Goal: Task Accomplishment & Management: Manage account settings

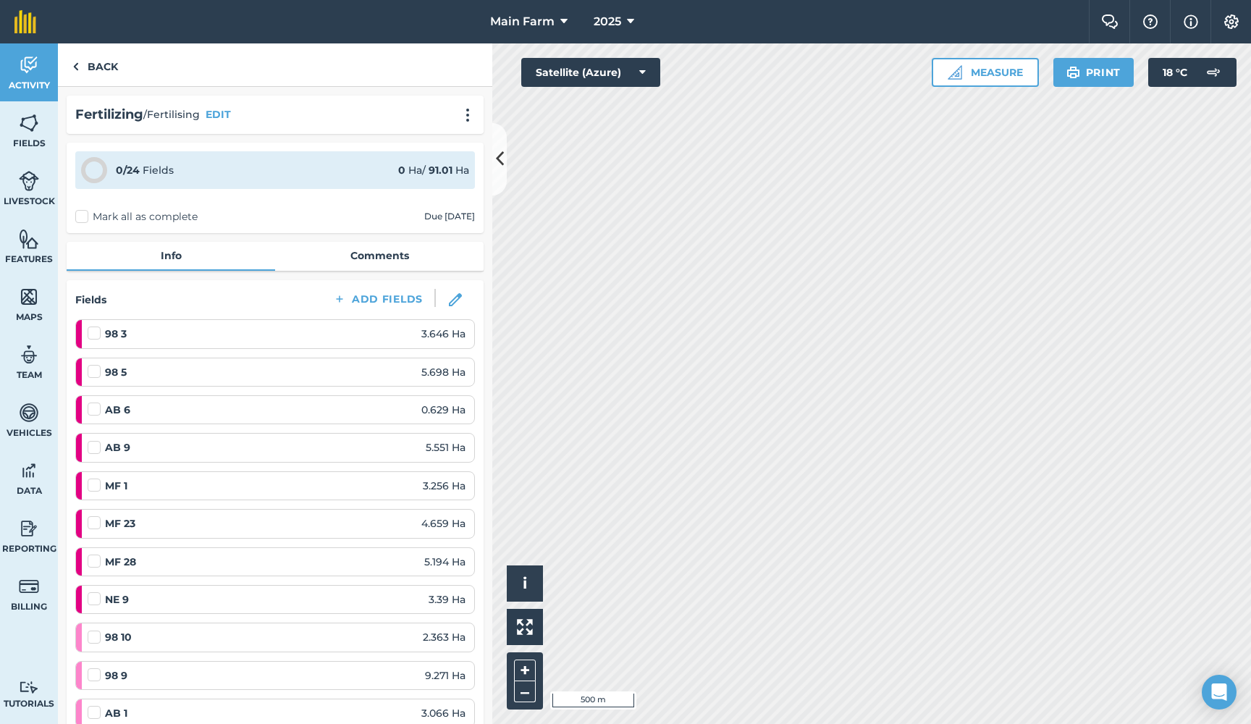
click at [447, 303] on button at bounding box center [455, 300] width 39 height 22
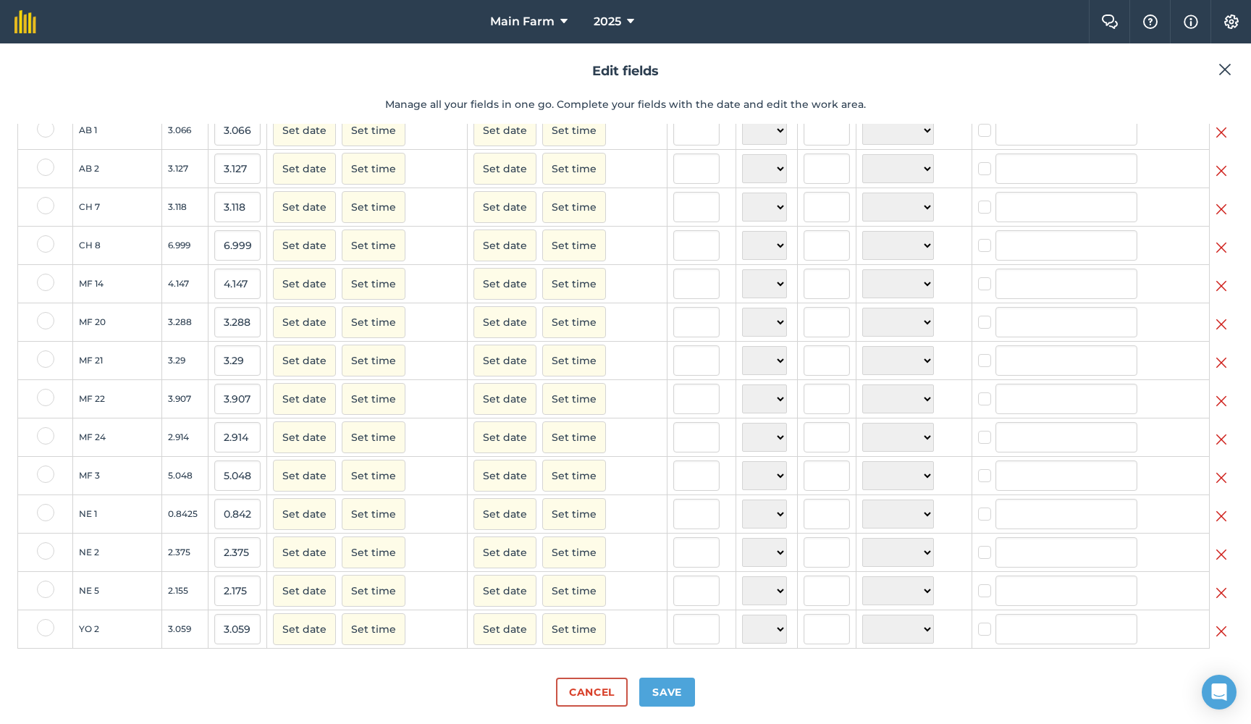
scroll to position [466, 0]
click at [1215, 517] on td at bounding box center [1222, 514] width 24 height 38
click at [1218, 521] on img at bounding box center [1221, 515] width 12 height 17
click at [1218, 546] on img at bounding box center [1221, 554] width 12 height 17
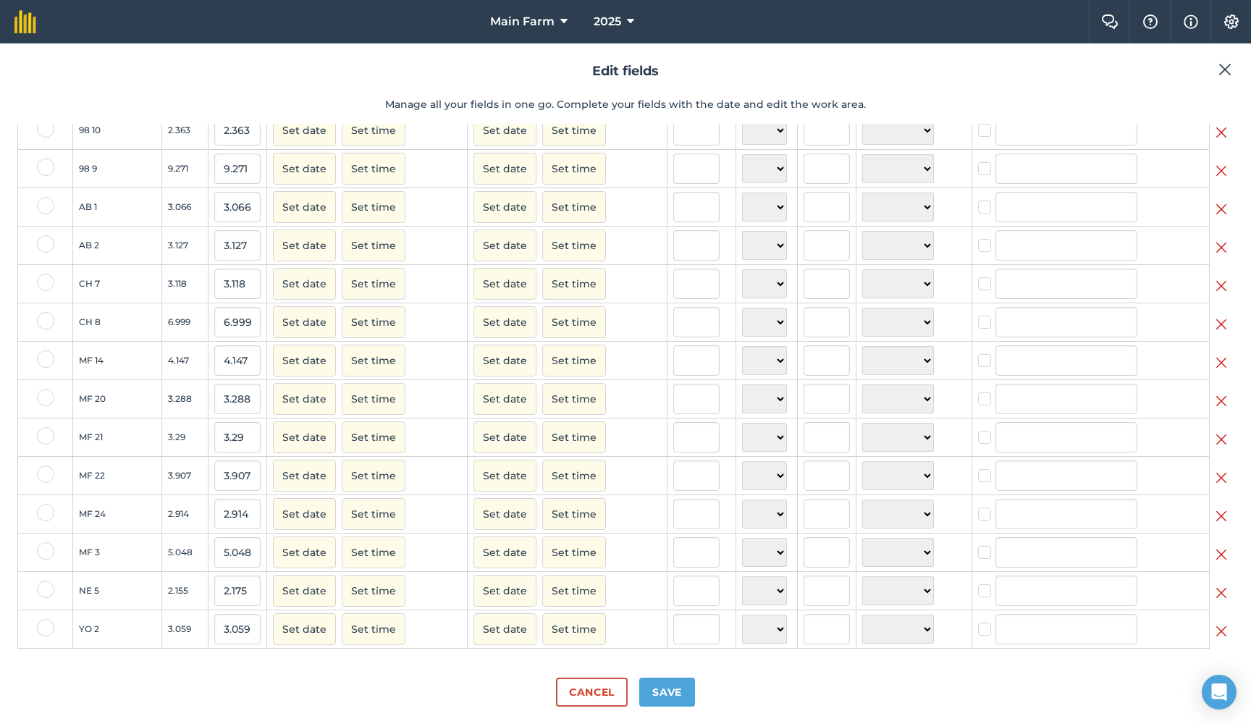
click at [1218, 584] on img at bounding box center [1221, 592] width 12 height 17
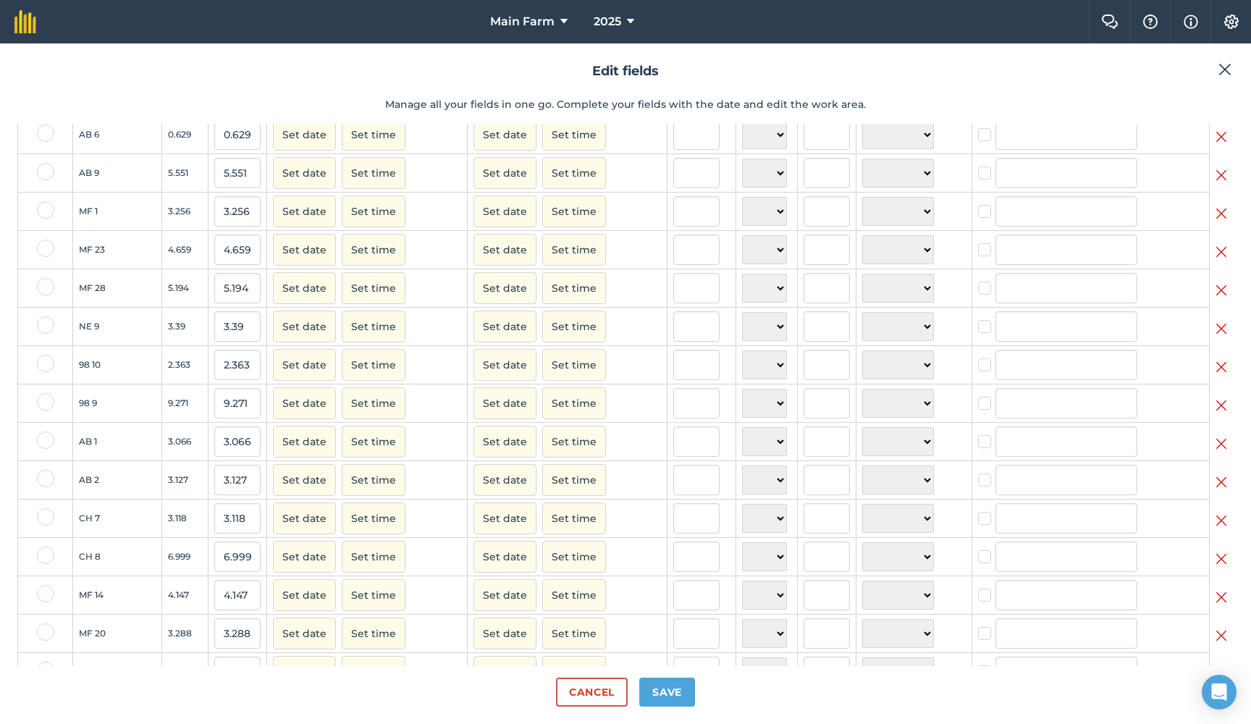
scroll to position [143, 0]
click at [660, 696] on button "Save" at bounding box center [667, 692] width 56 height 29
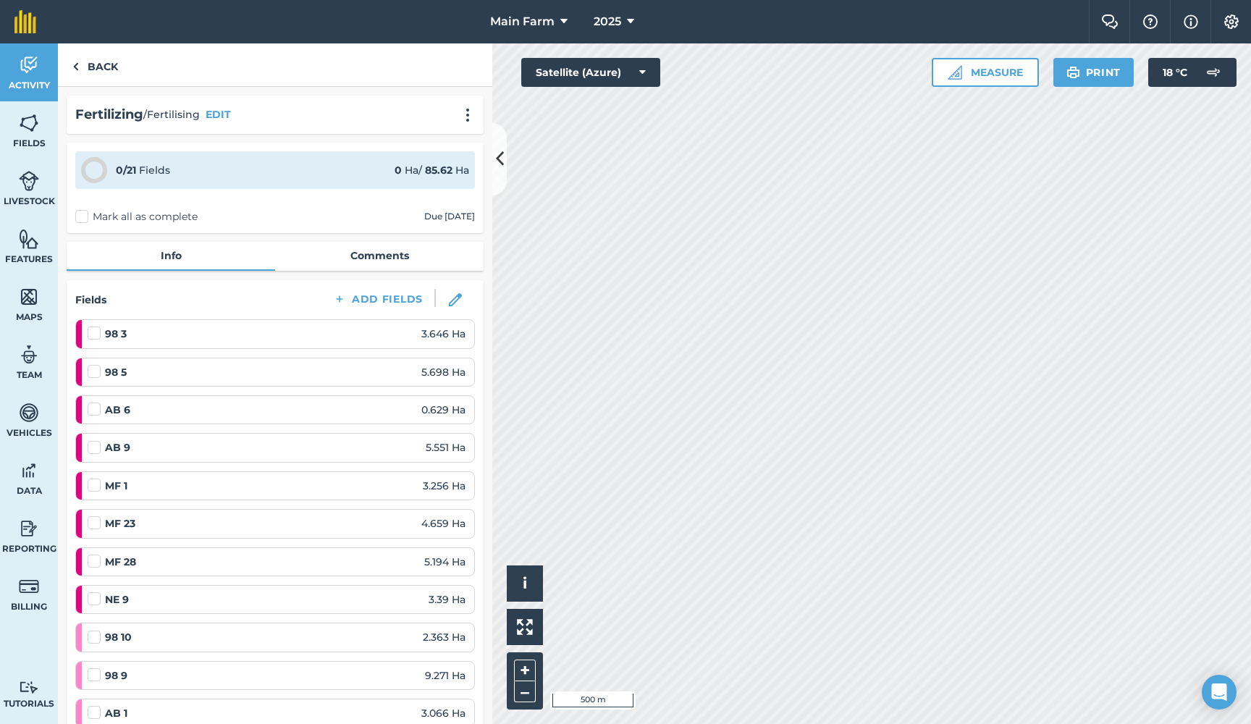
click at [456, 296] on img at bounding box center [455, 299] width 13 height 13
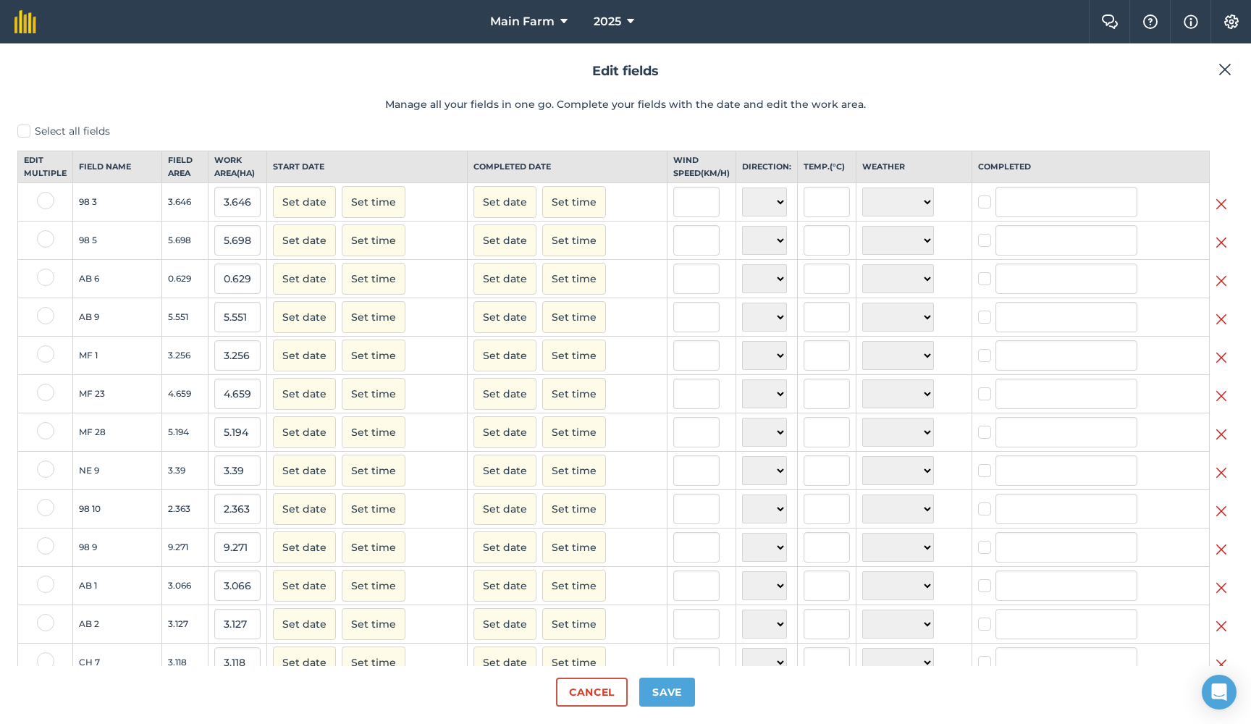
click at [1221, 481] on img at bounding box center [1221, 472] width 12 height 17
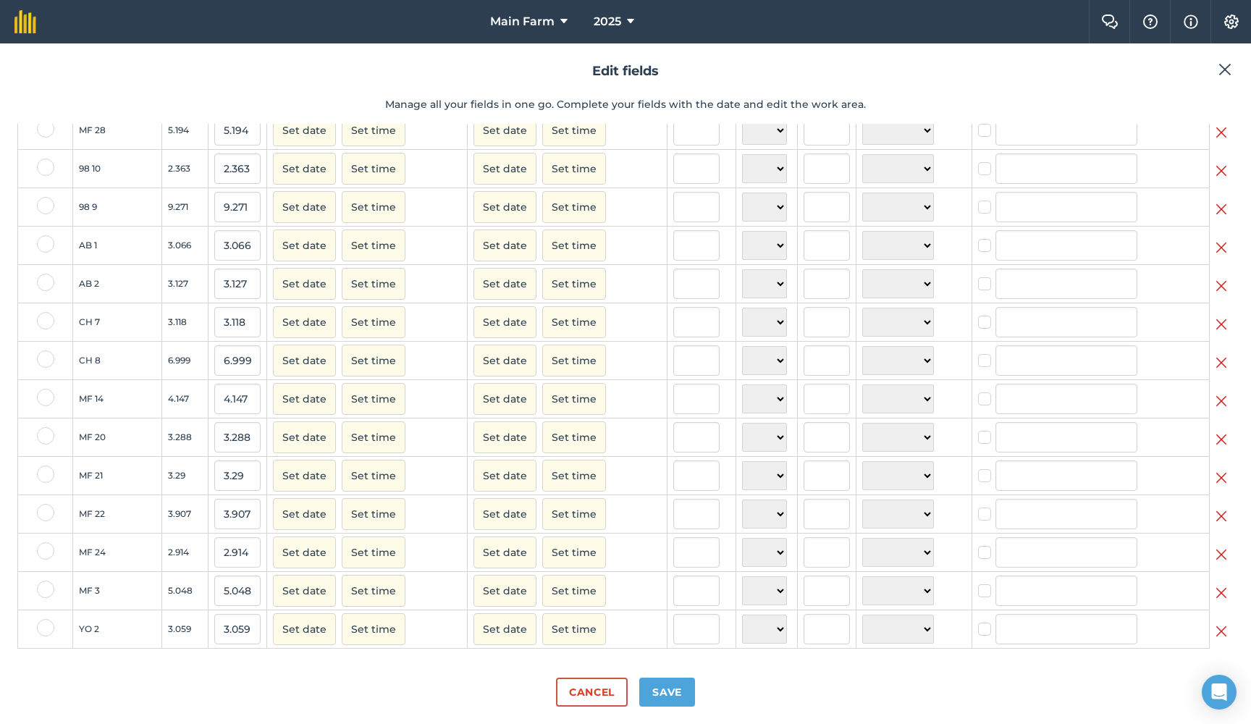
scroll to position [313, 0]
click at [1219, 630] on img at bounding box center [1221, 631] width 12 height 17
click at [677, 693] on button "Save" at bounding box center [667, 692] width 56 height 29
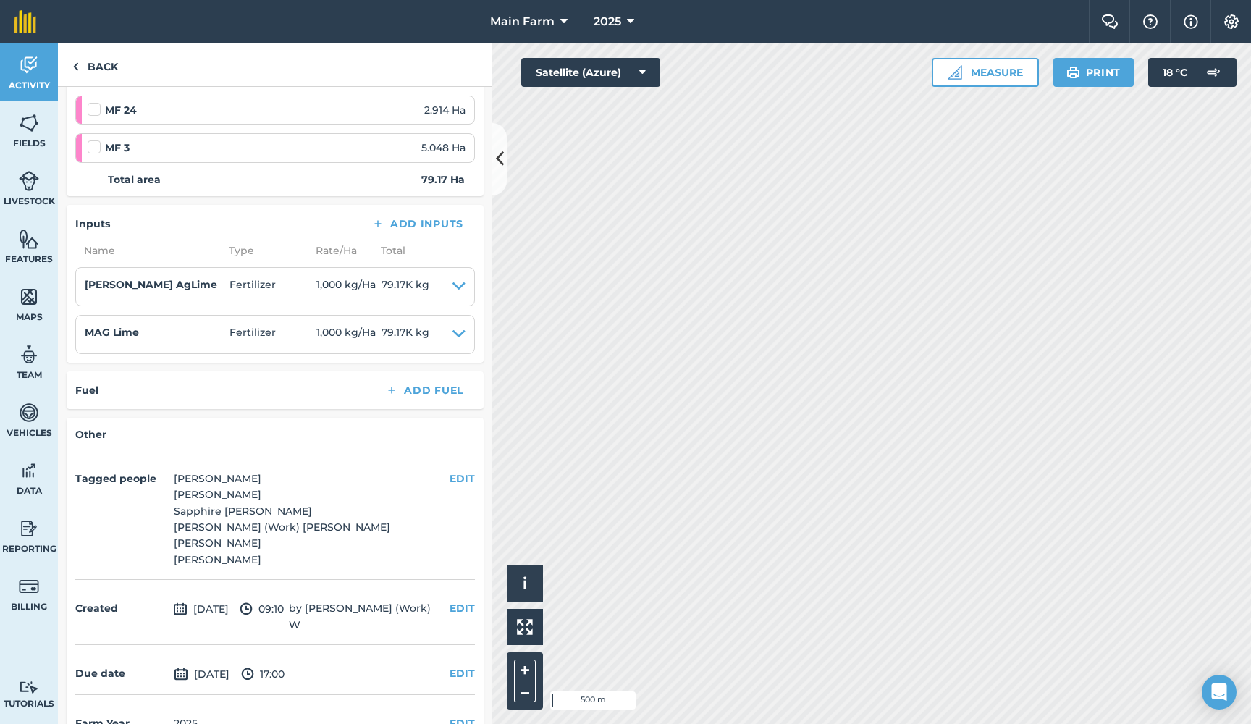
scroll to position [880, 0]
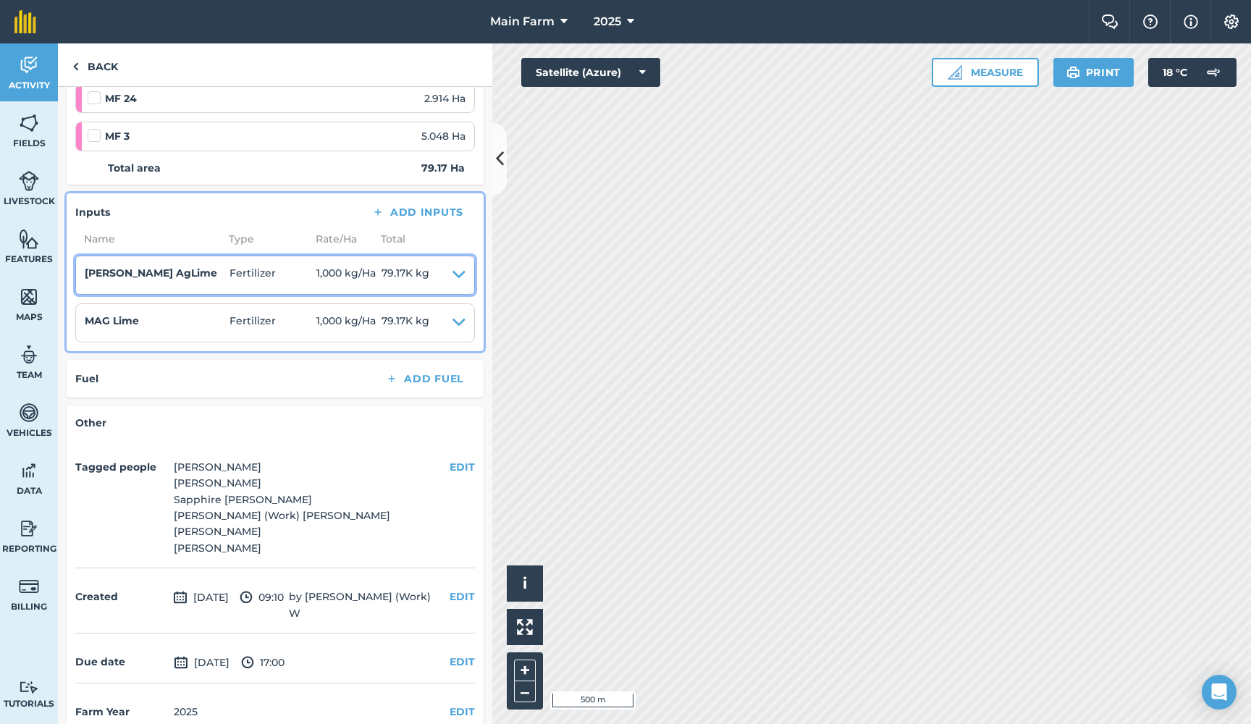
click at [456, 266] on icon at bounding box center [458, 275] width 13 height 20
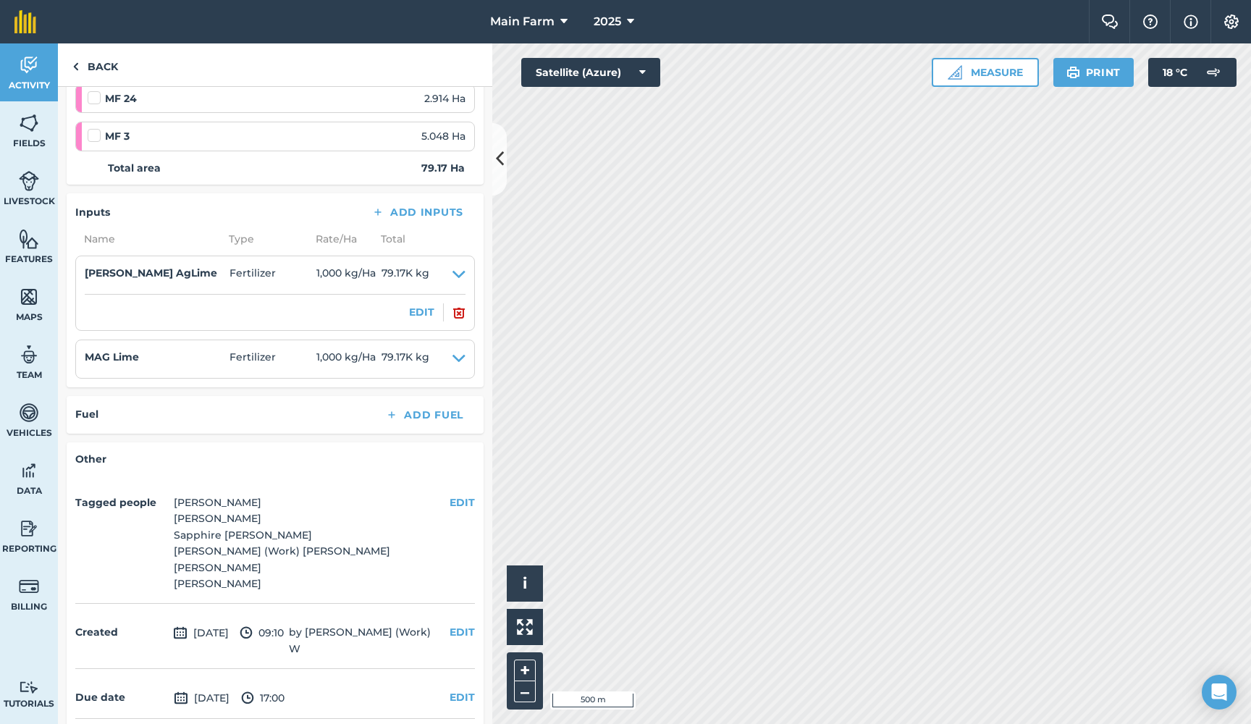
click at [460, 307] on img at bounding box center [458, 312] width 13 height 17
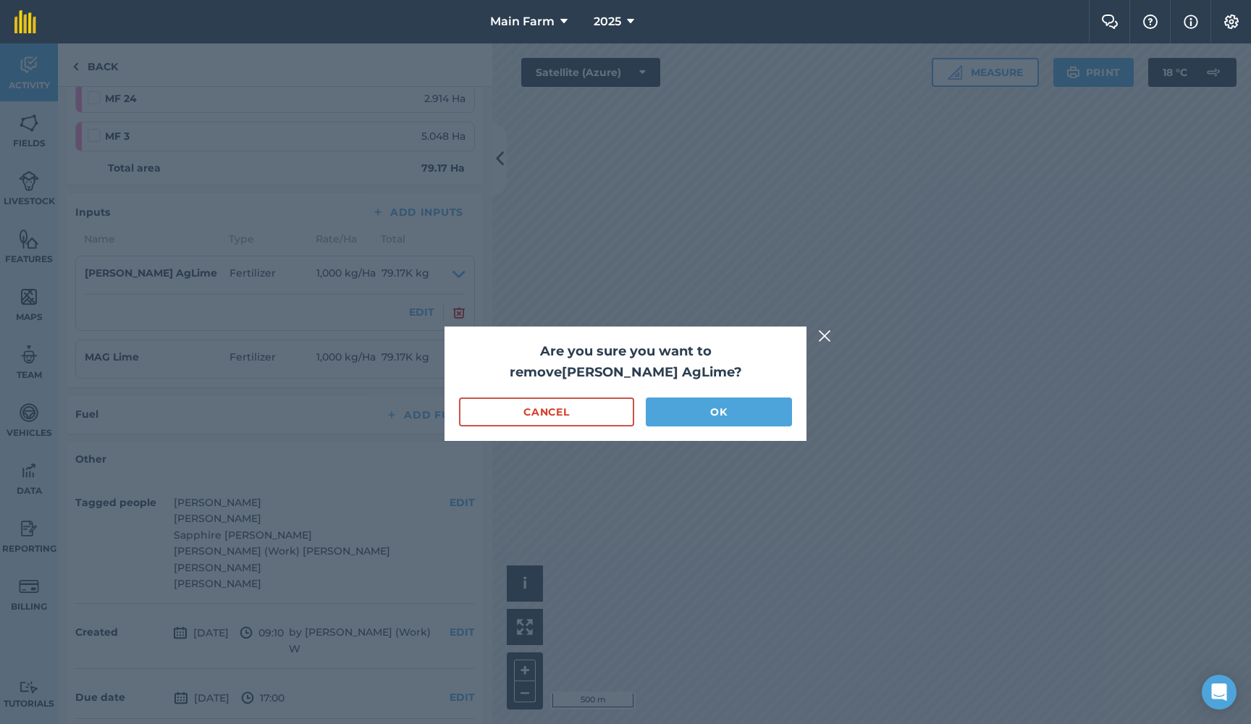
click at [673, 413] on button "OK" at bounding box center [719, 411] width 146 height 29
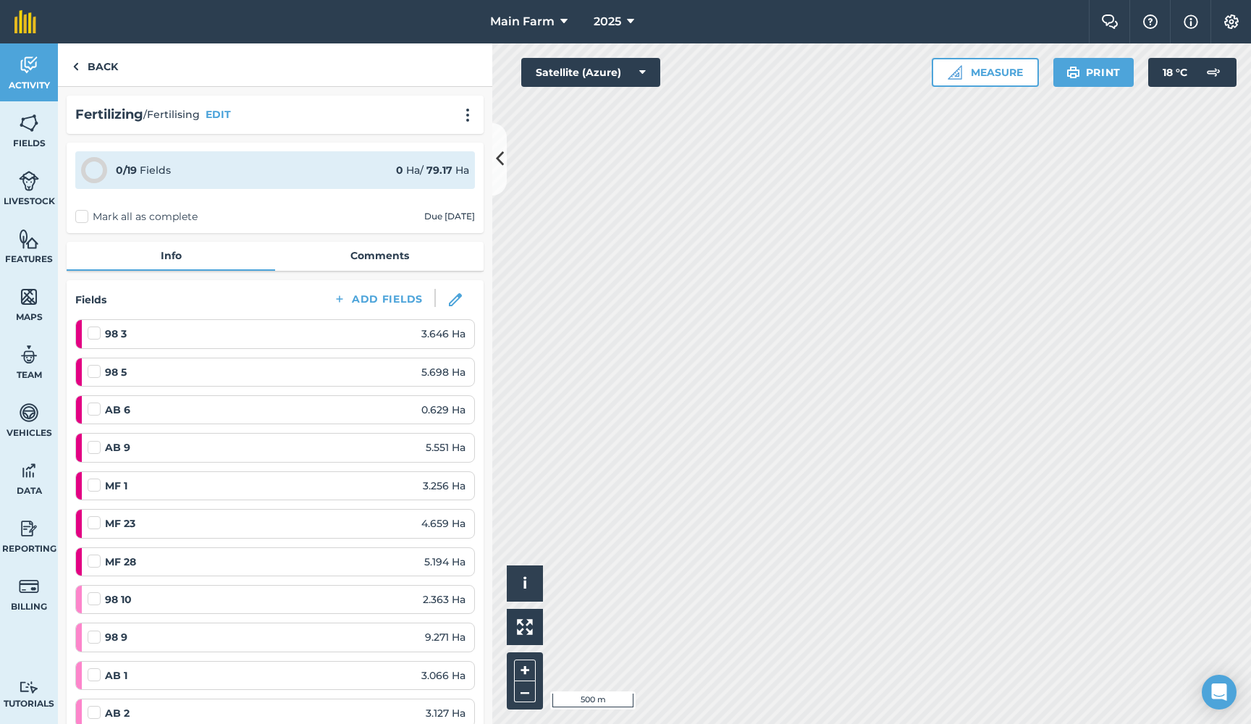
scroll to position [0, 0]
click at [452, 296] on img at bounding box center [455, 299] width 13 height 13
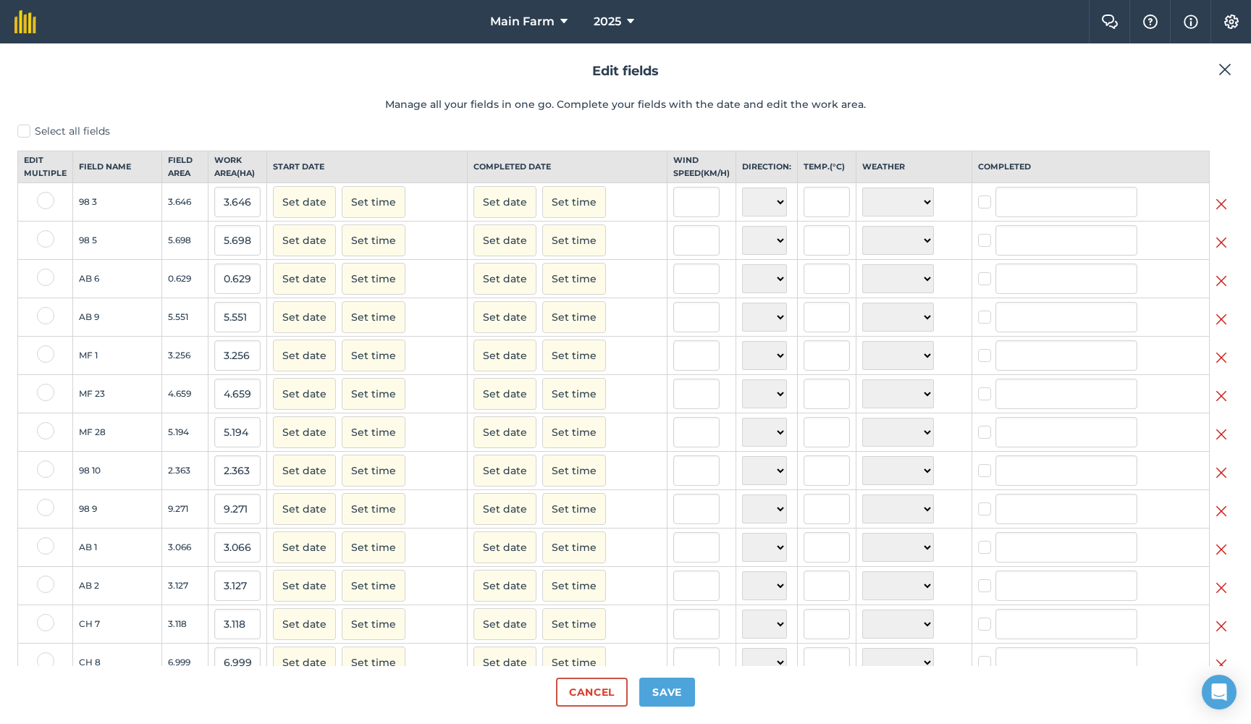
click at [1223, 212] on img at bounding box center [1221, 203] width 12 height 17
click at [1223, 405] on img at bounding box center [1221, 395] width 12 height 17
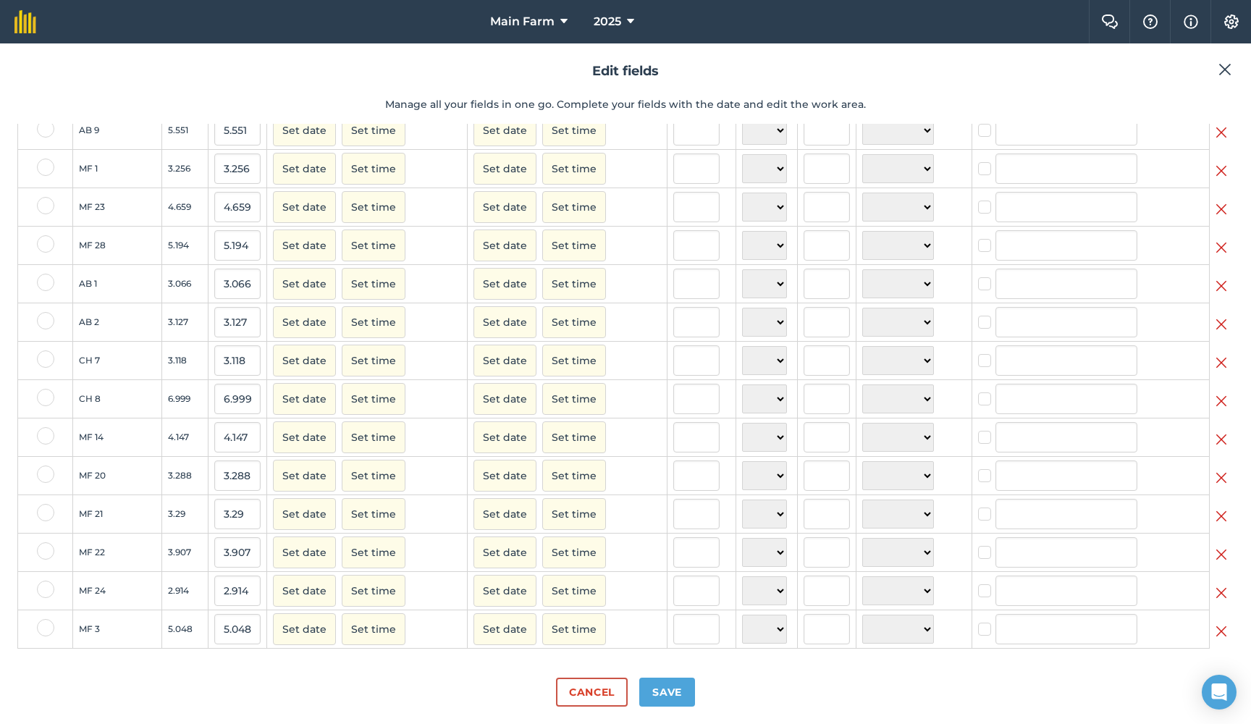
scroll to position [121, 0]
click at [678, 686] on button "Save" at bounding box center [667, 692] width 56 height 29
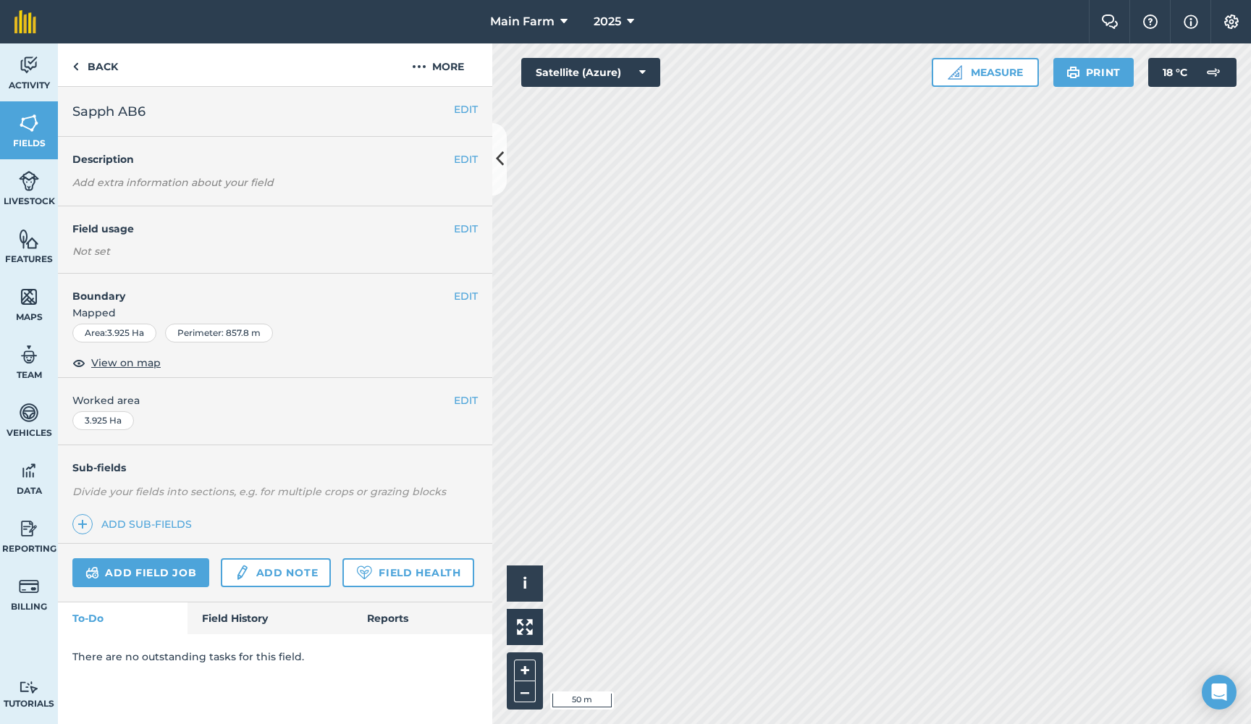
click at [33, 74] on img at bounding box center [29, 65] width 20 height 22
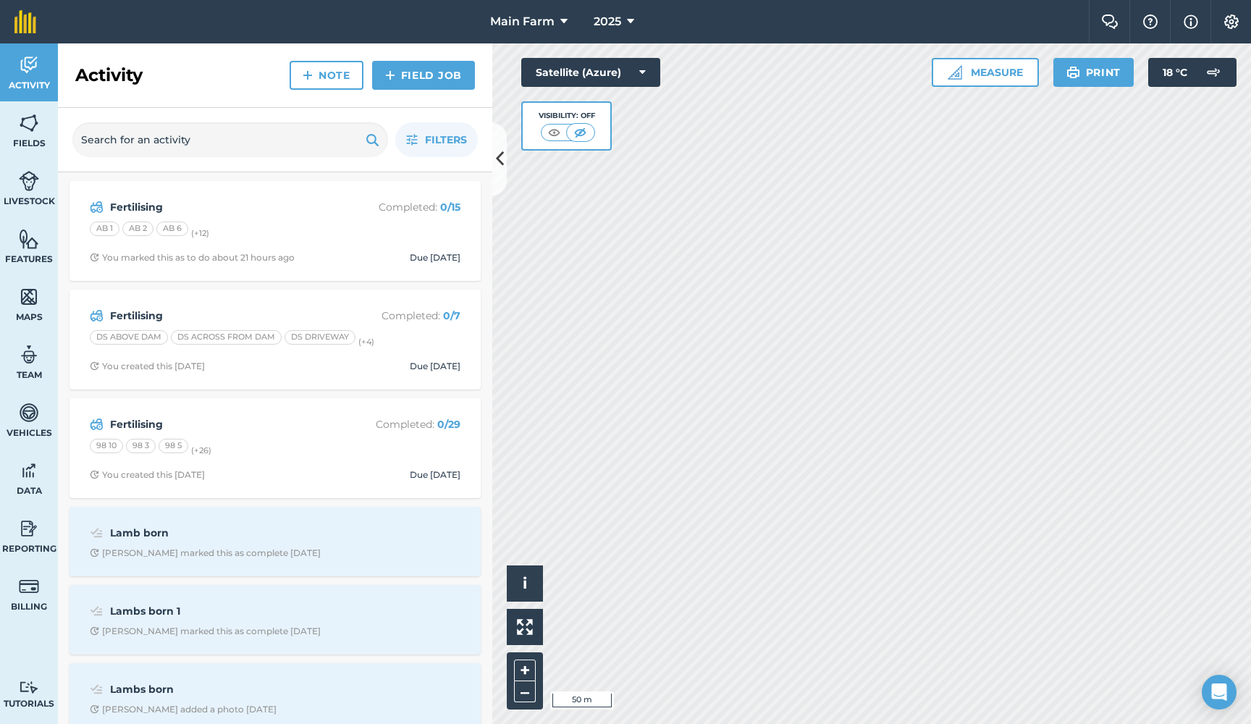
click at [145, 201] on strong "Fertilising" at bounding box center [224, 207] width 229 height 16
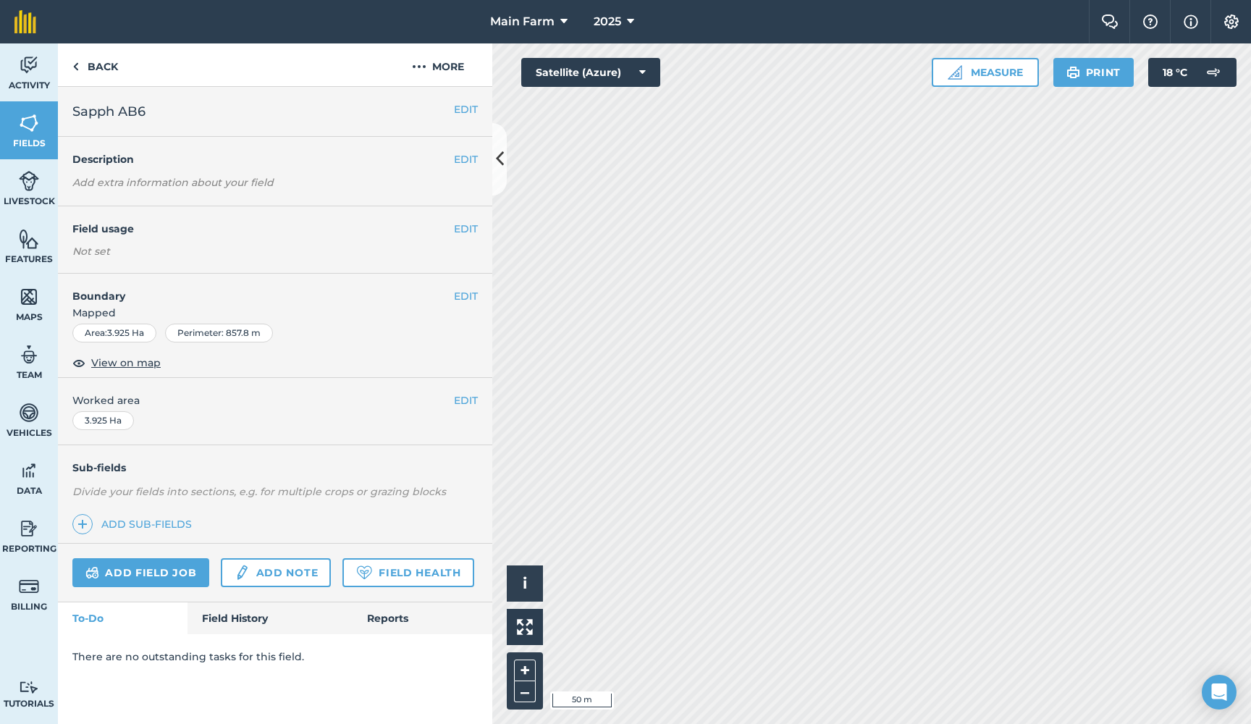
click at [38, 62] on img at bounding box center [29, 65] width 20 height 22
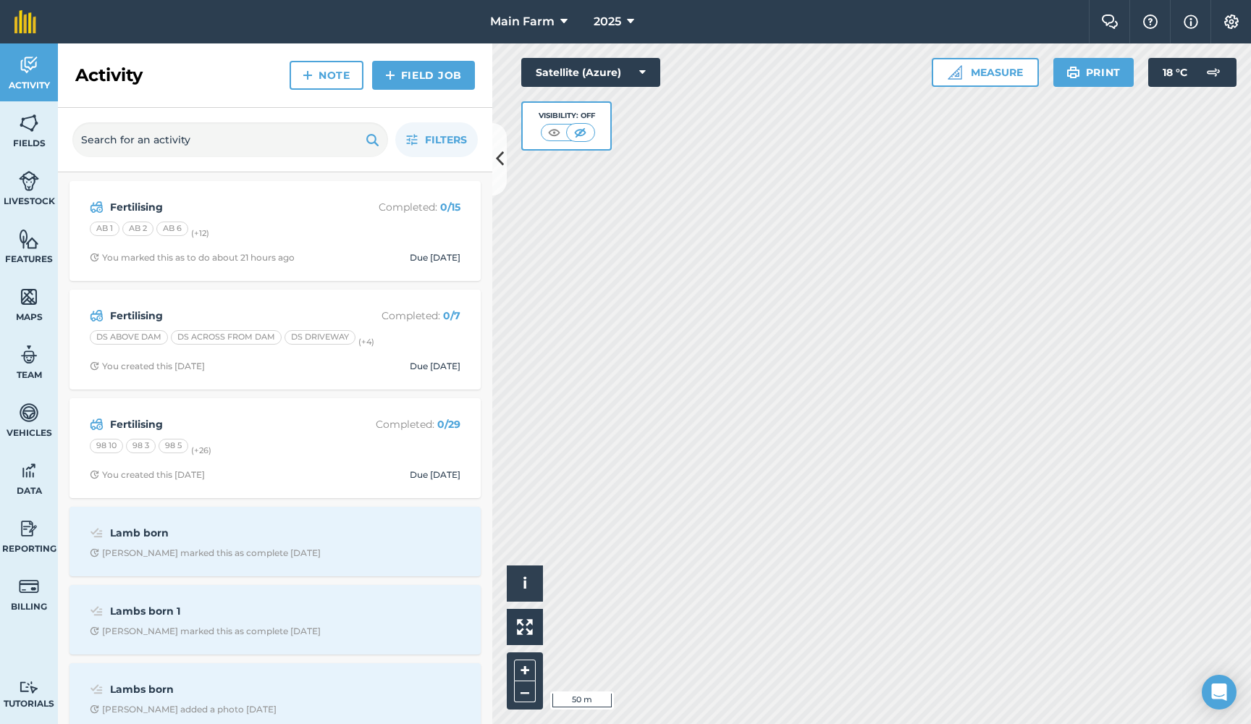
click at [130, 206] on strong "Fertilising" at bounding box center [224, 207] width 229 height 16
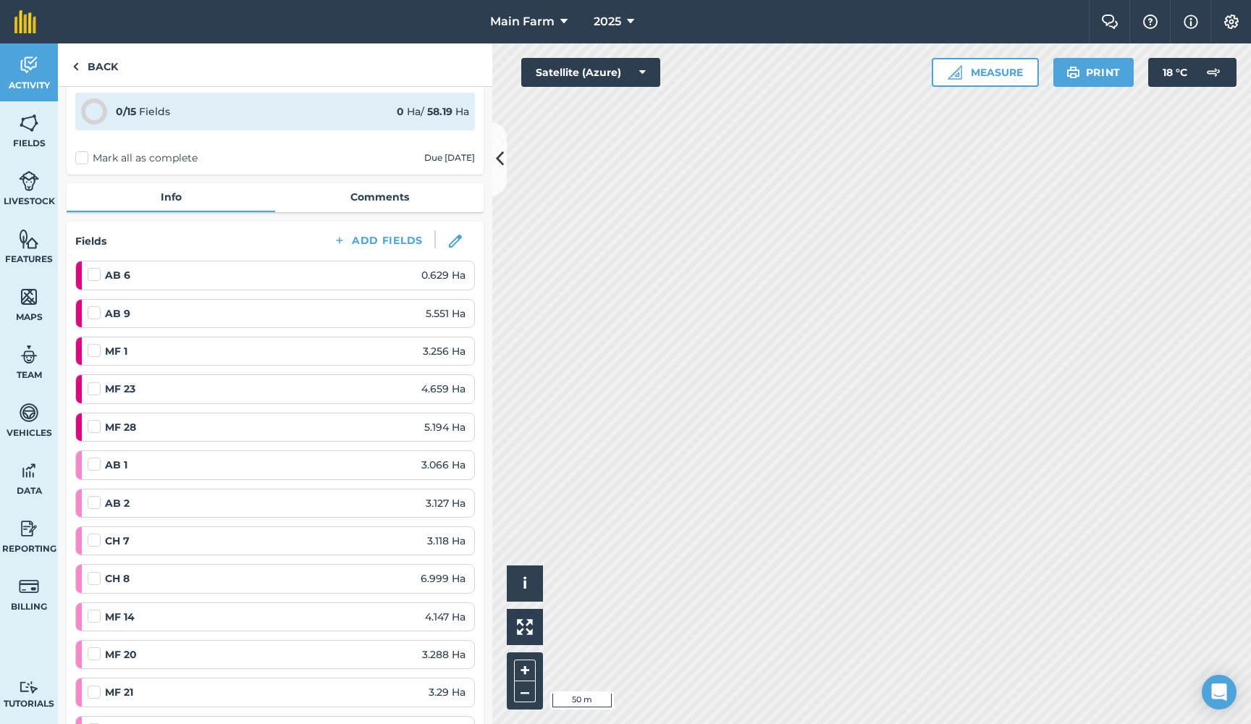
scroll to position [67, 0]
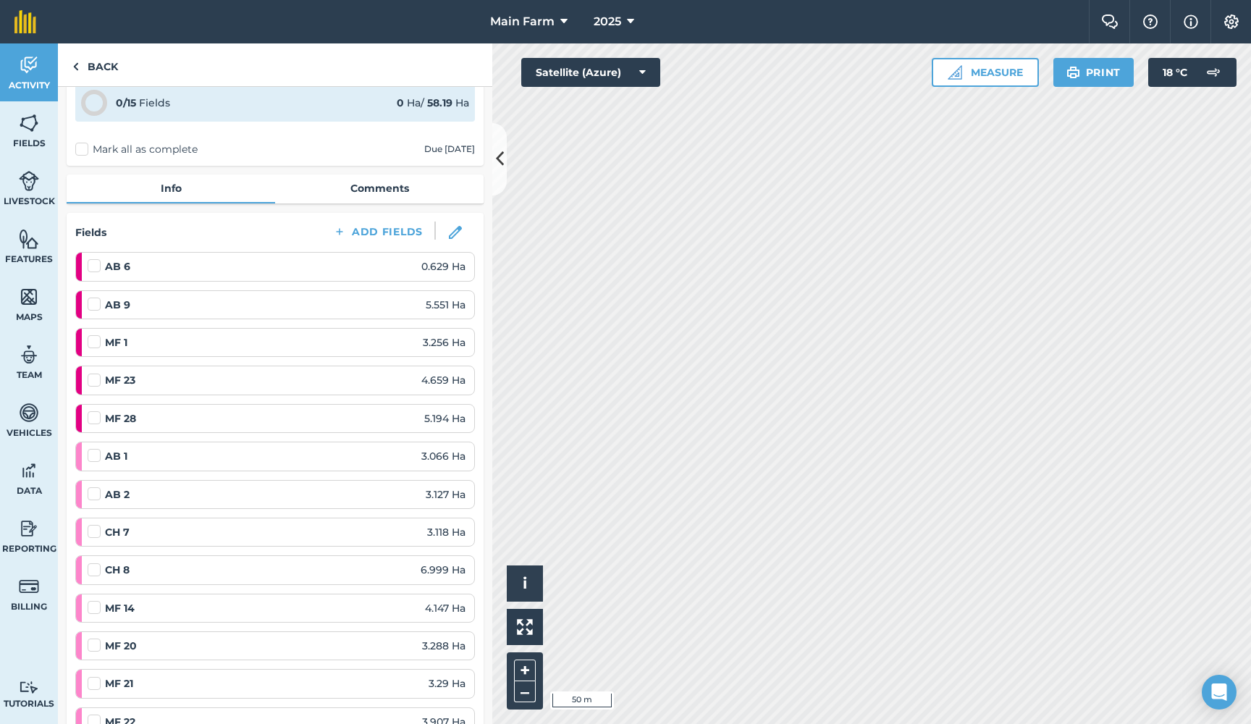
click at [167, 266] on div "AB 6 0.629 Ha" at bounding box center [277, 266] width 378 height 16
click at [175, 261] on div "AB 6 0.629 Ha" at bounding box center [277, 266] width 378 height 16
click at [173, 308] on div "AB 9 5.551 Ha" at bounding box center [277, 305] width 378 height 16
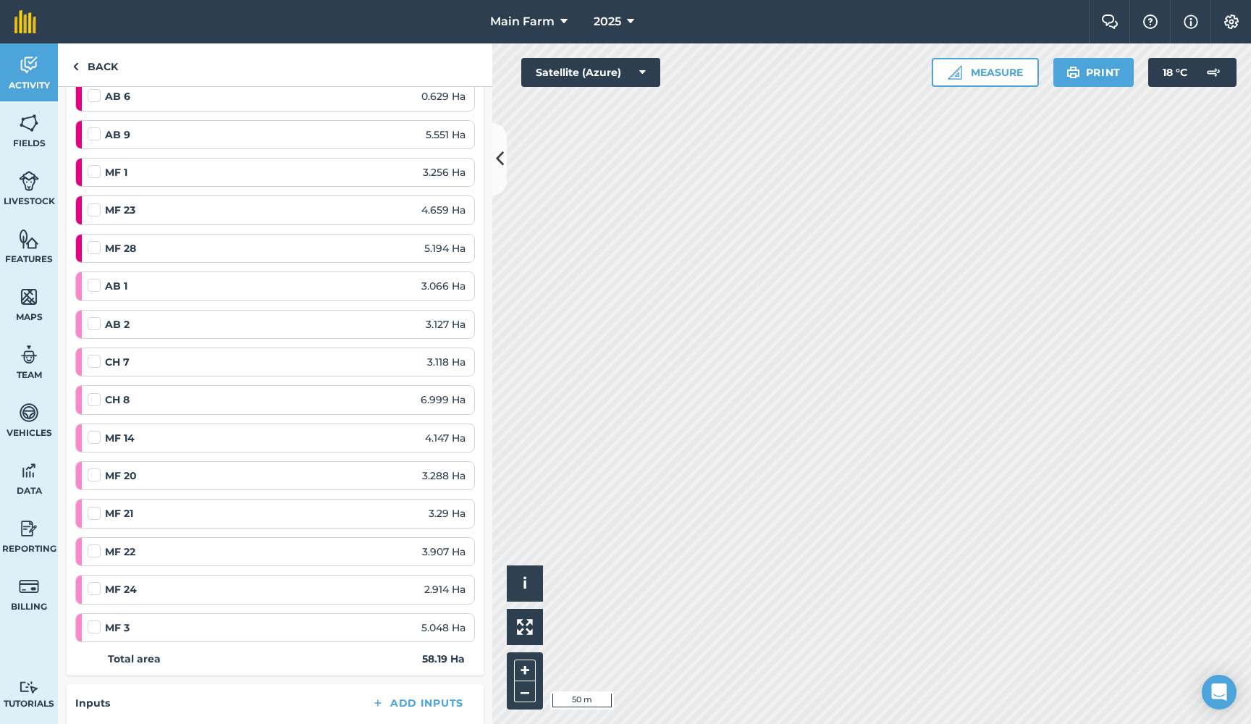
scroll to position [239, 0]
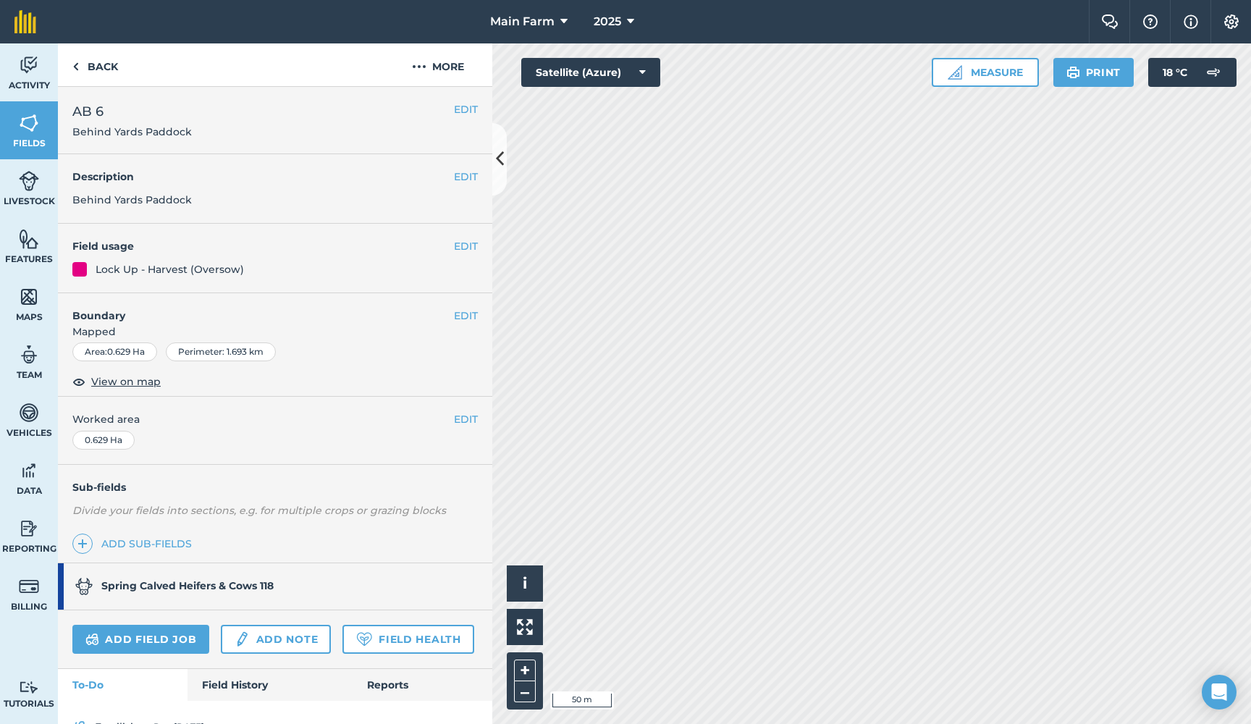
click at [24, 69] on img at bounding box center [29, 65] width 20 height 22
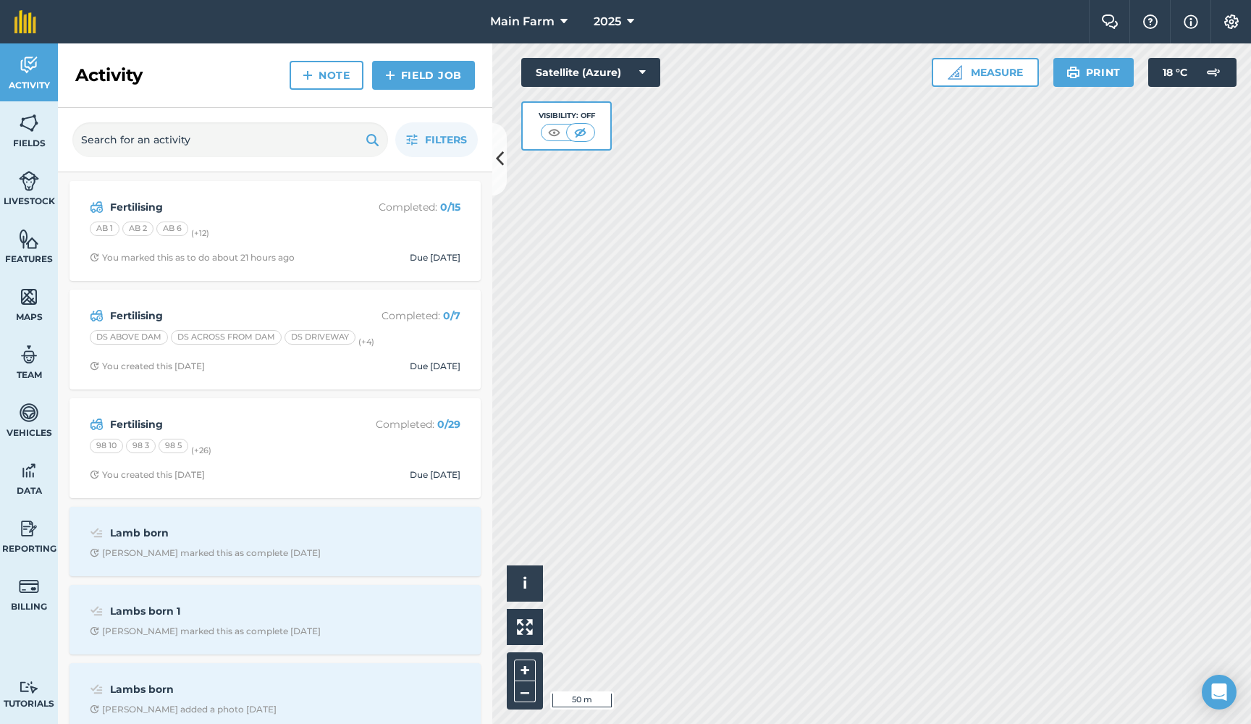
click at [134, 203] on strong "Fertilising" at bounding box center [224, 207] width 229 height 16
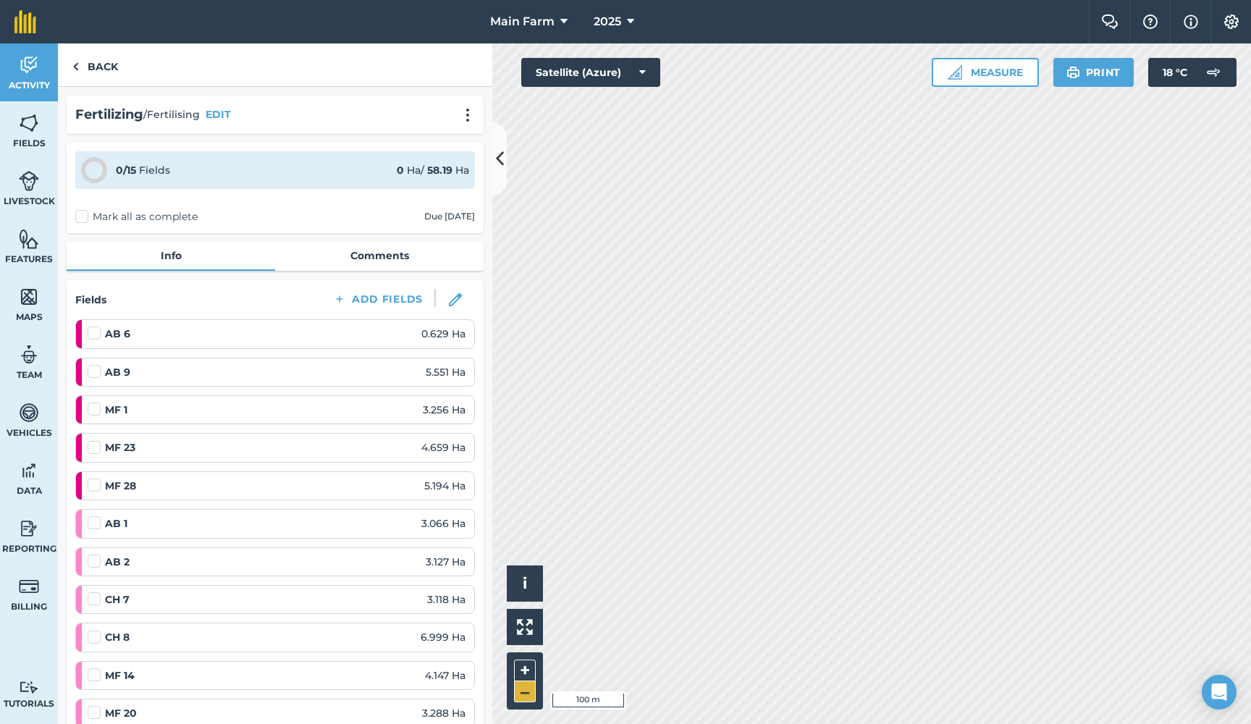
click at [523, 698] on button "–" at bounding box center [525, 691] width 22 height 21
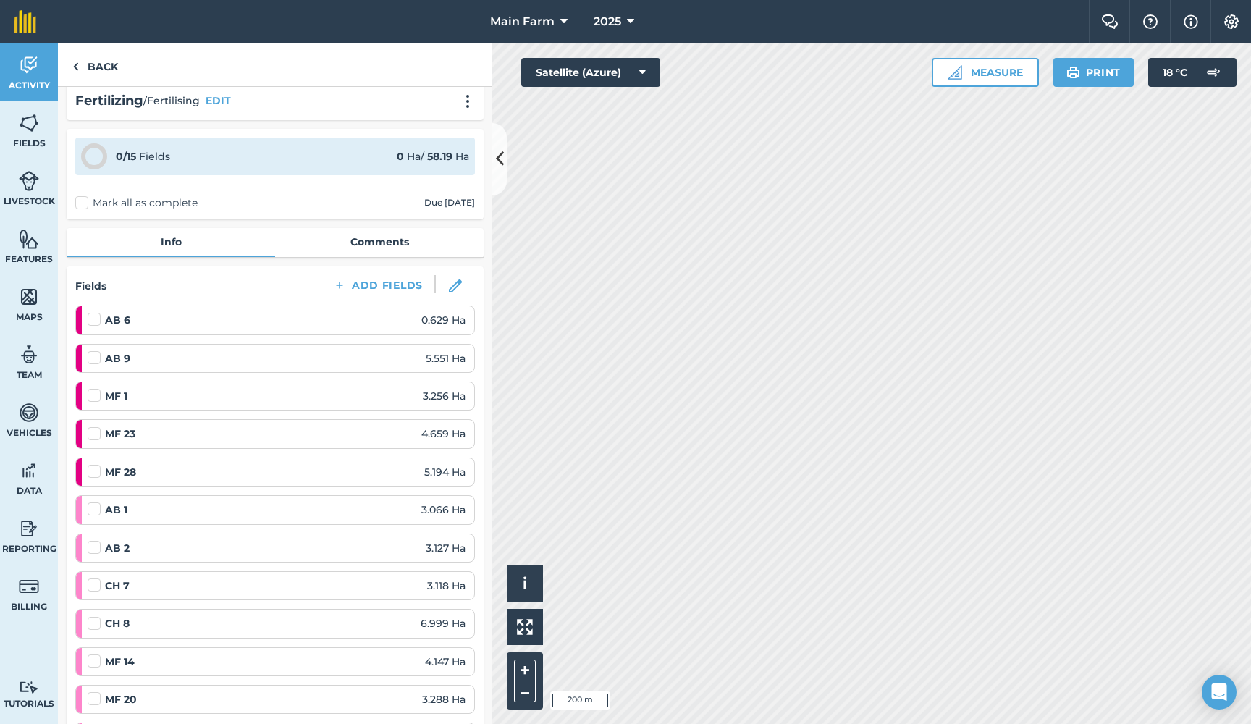
scroll to position [11, 0]
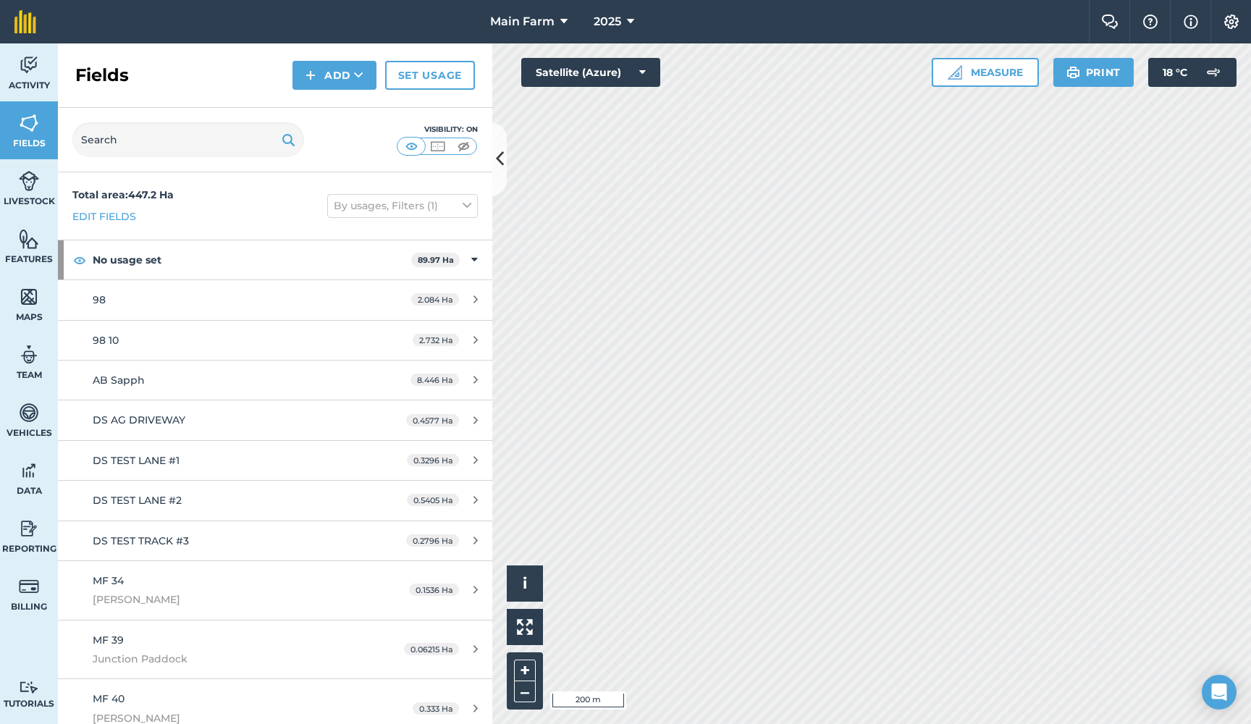
click at [22, 60] on img at bounding box center [29, 65] width 20 height 22
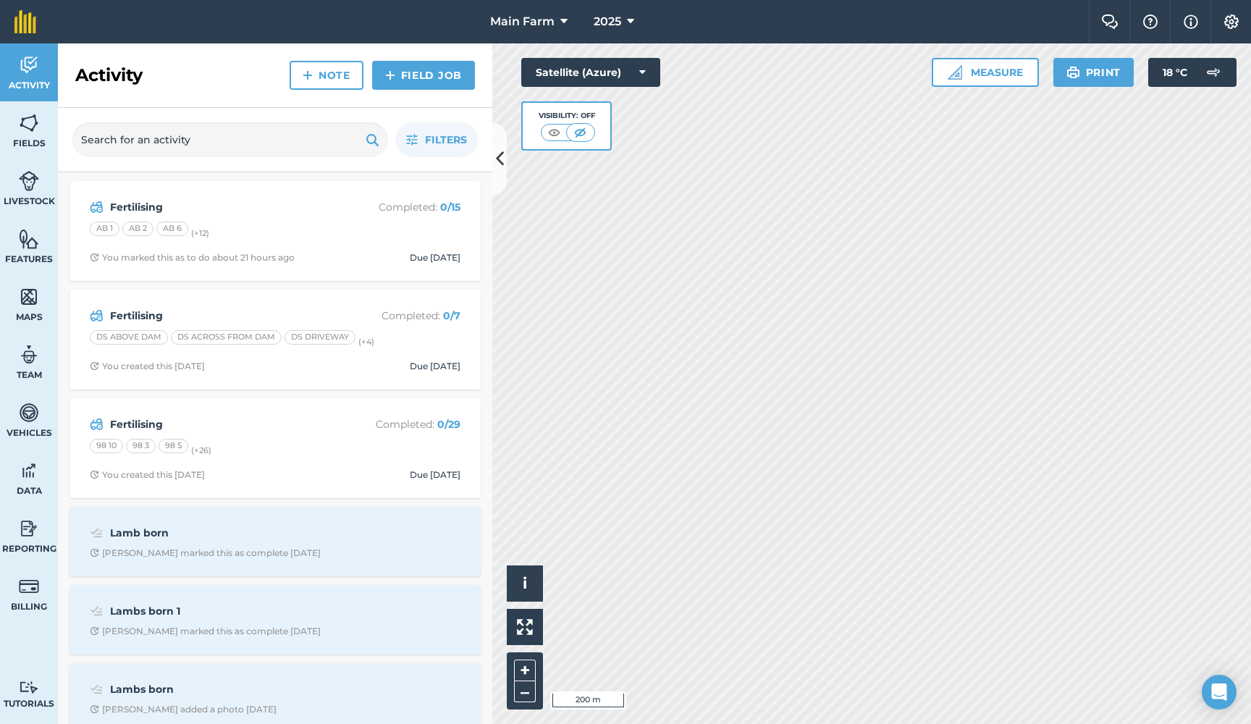
click at [133, 206] on strong "Fertilising" at bounding box center [224, 207] width 229 height 16
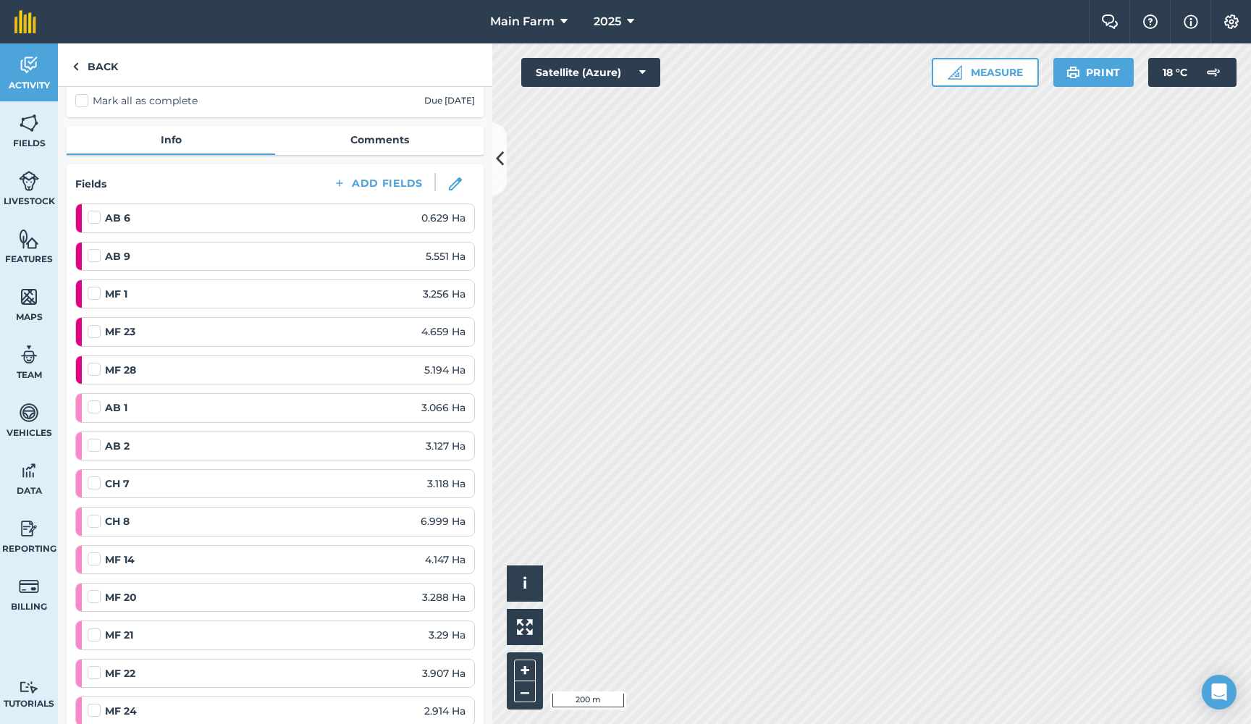
scroll to position [122, 0]
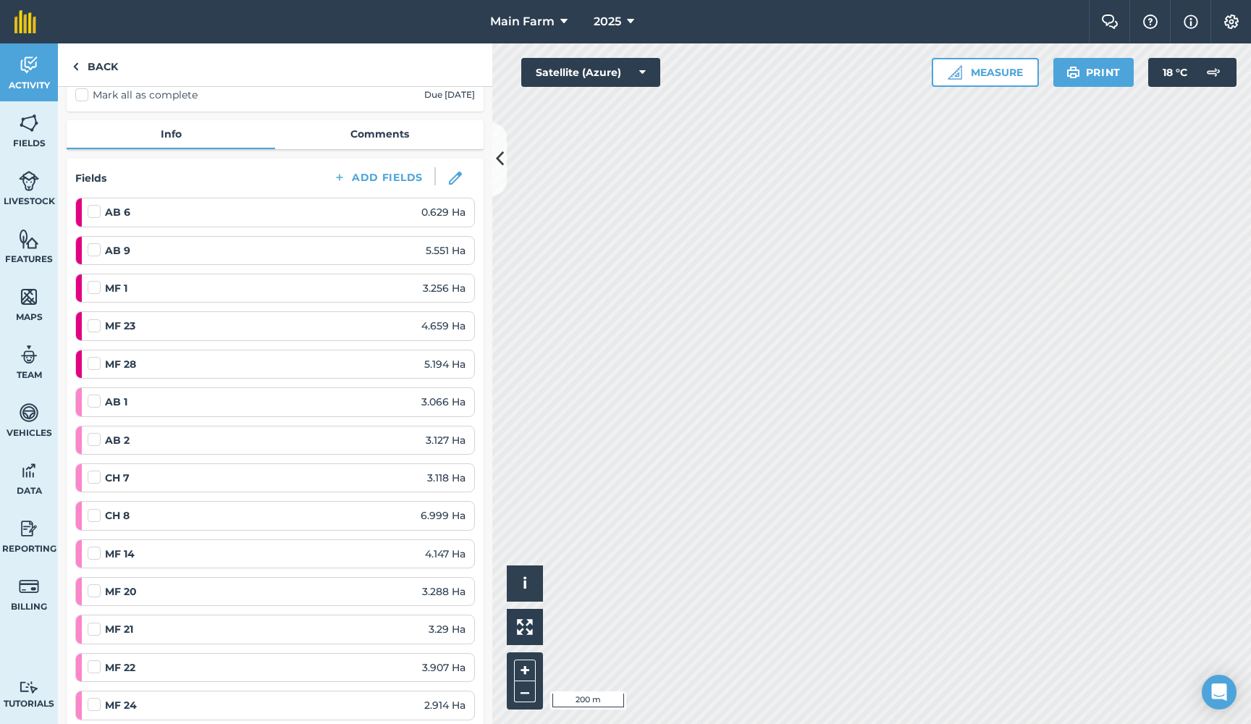
click at [452, 179] on img at bounding box center [455, 178] width 13 height 13
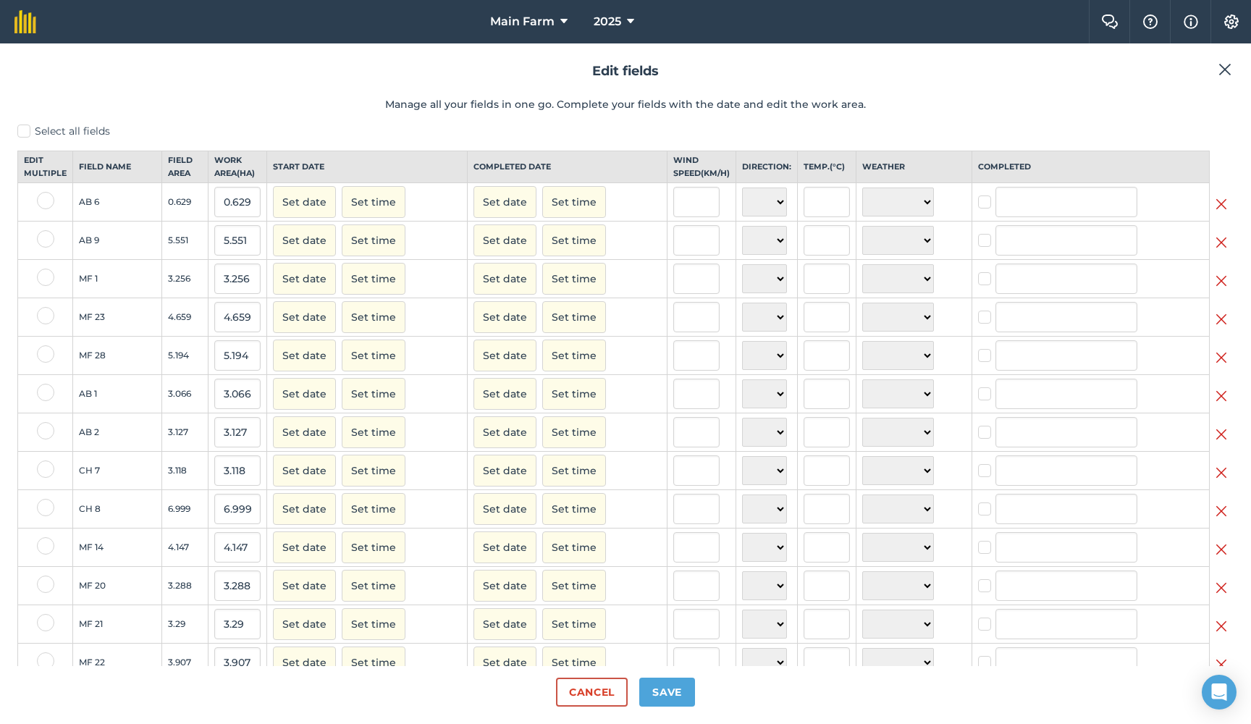
click at [1224, 481] on img at bounding box center [1221, 472] width 12 height 17
click at [671, 694] on button "Save" at bounding box center [667, 692] width 56 height 29
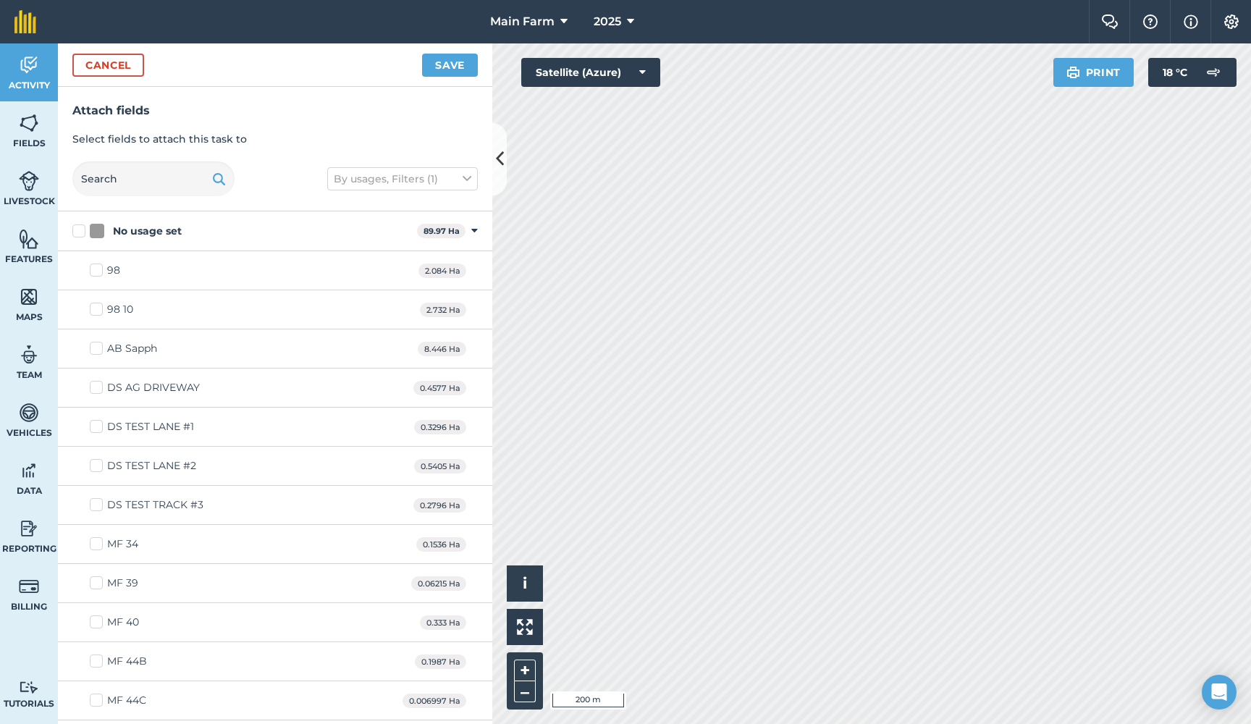
checkbox input "true"
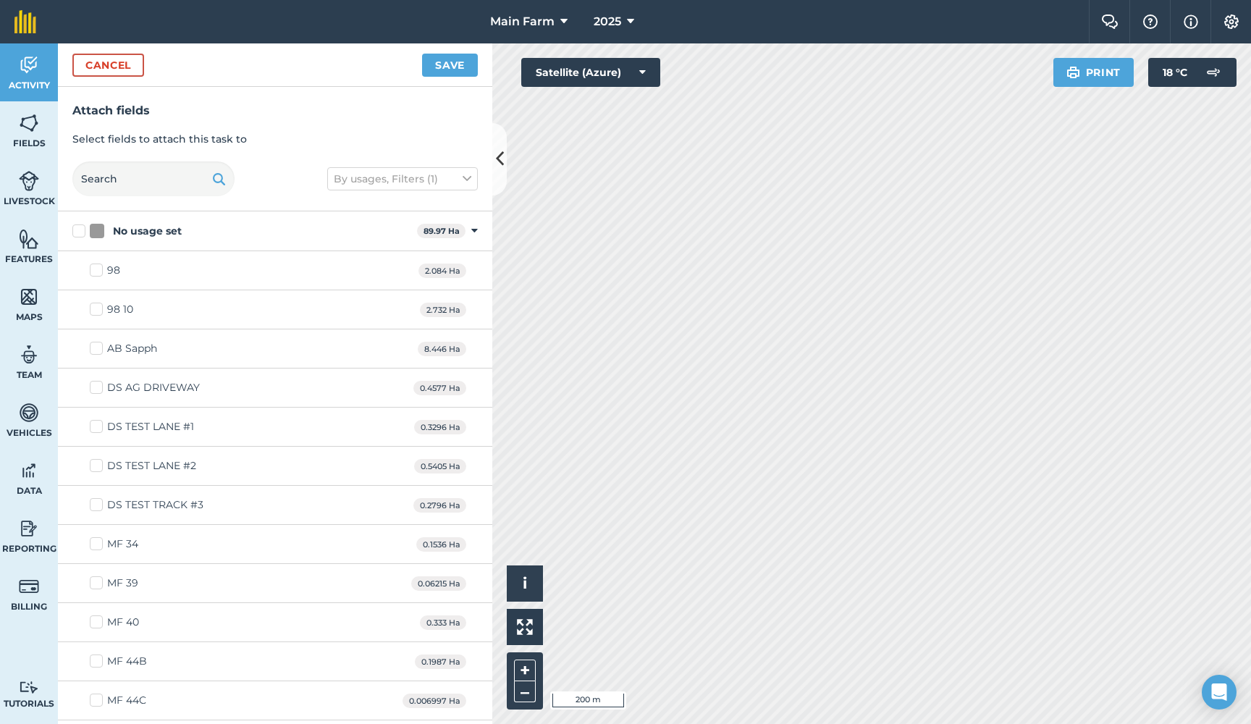
click at [457, 60] on button "Save" at bounding box center [450, 65] width 56 height 23
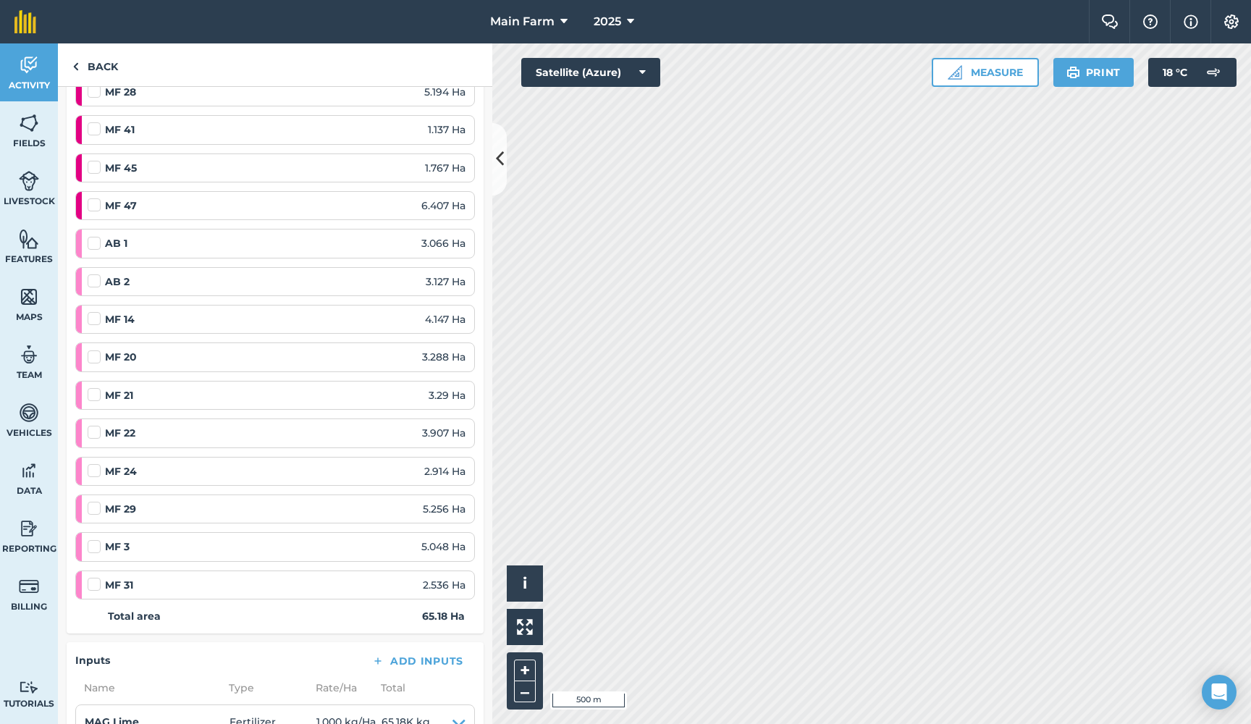
scroll to position [400, 0]
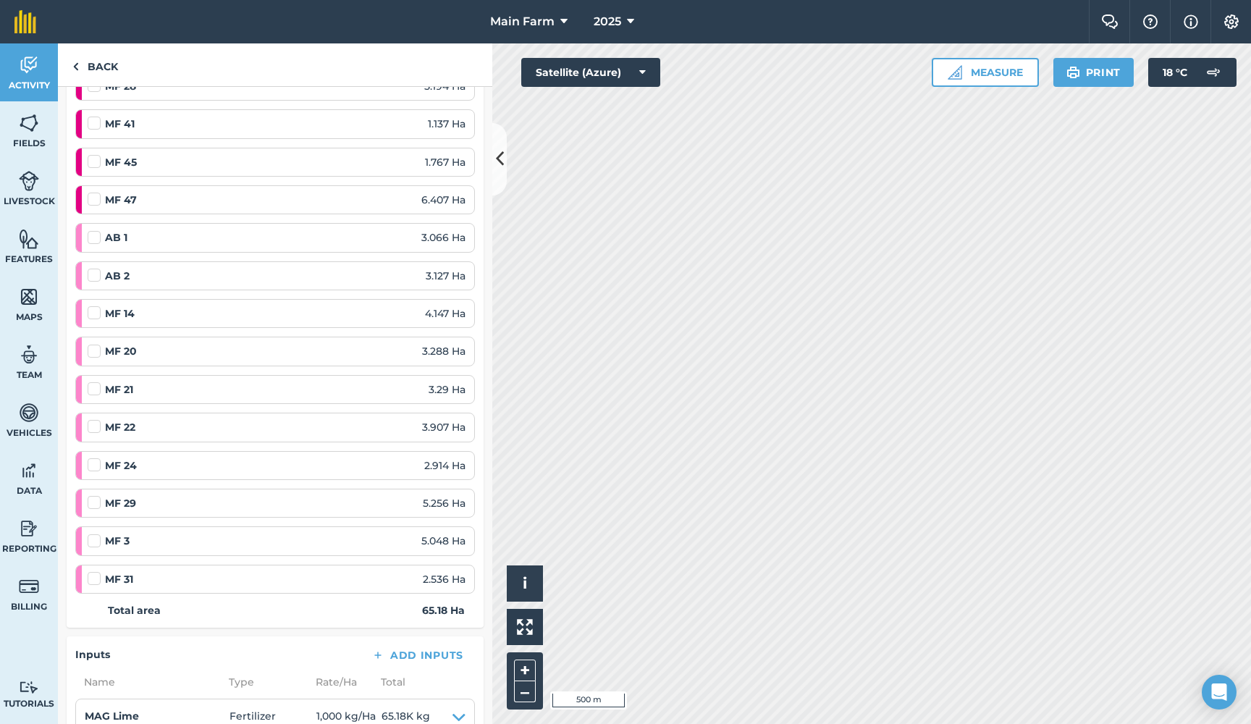
click at [22, 78] on link "Activity" at bounding box center [29, 72] width 58 height 58
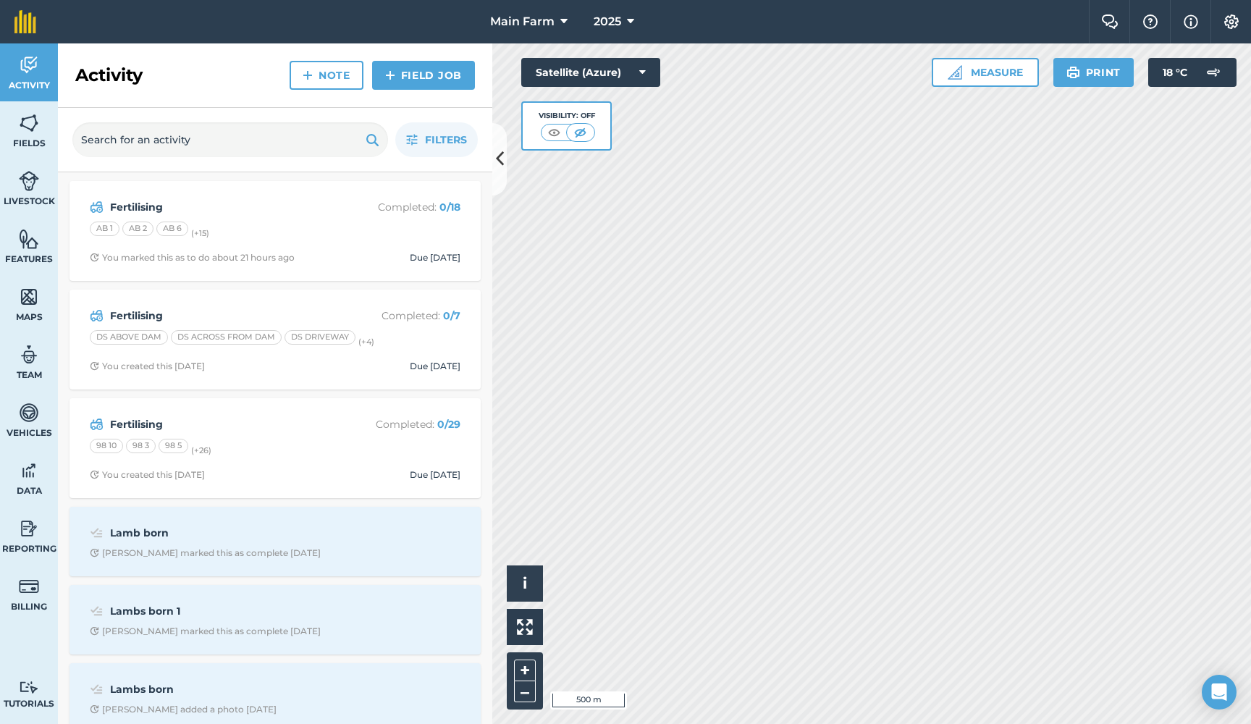
click at [130, 421] on strong "Fertilising" at bounding box center [224, 424] width 229 height 16
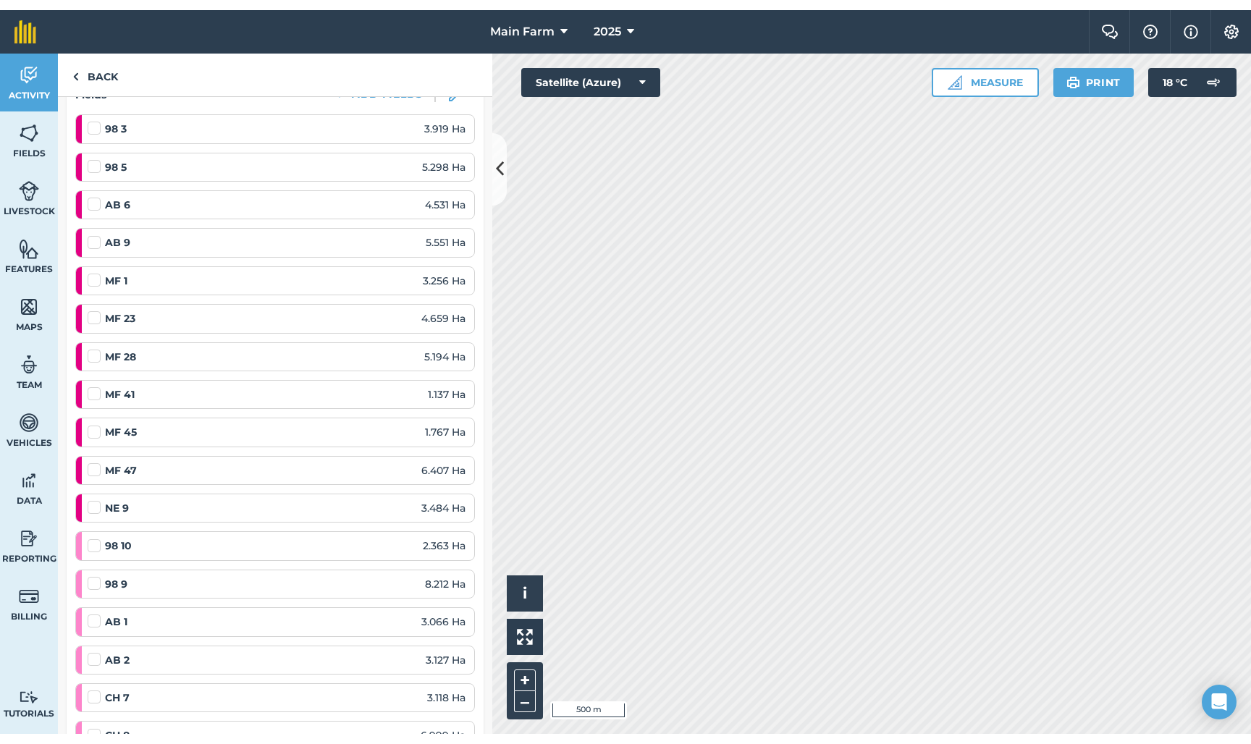
scroll to position [216, 0]
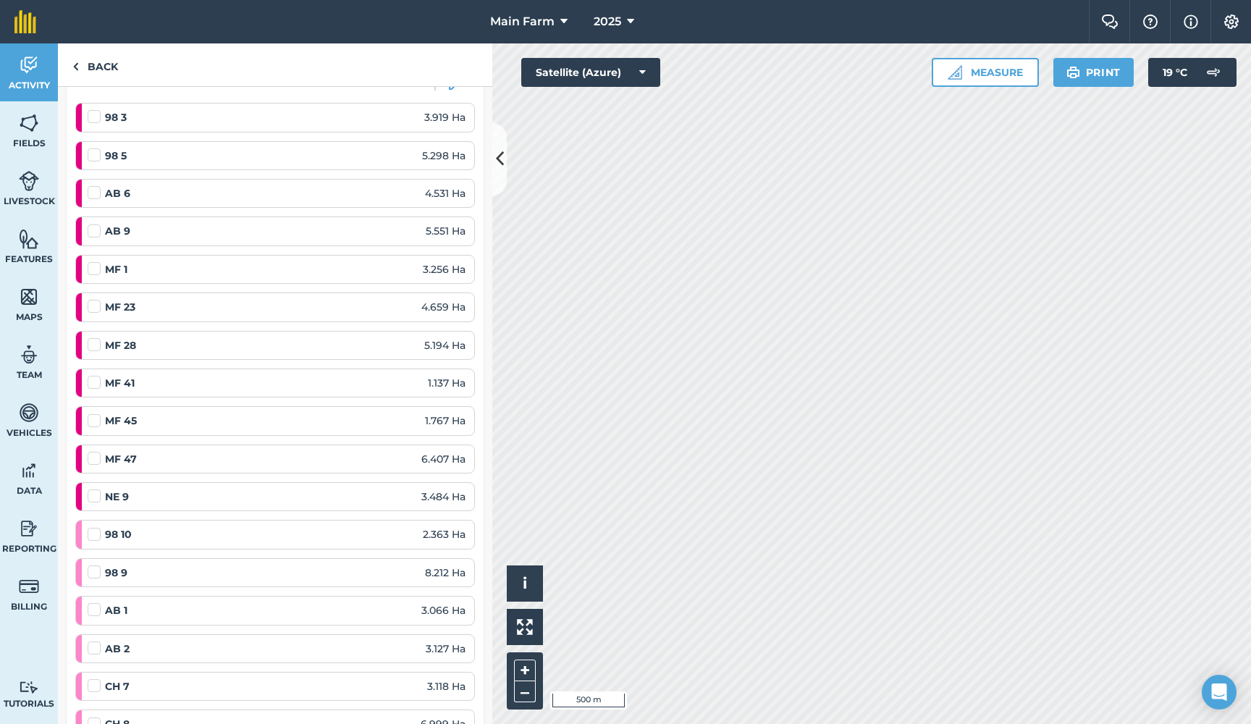
click at [343, 660] on ol "98 3 3.919 Ha 98 5 5.298 Ha AB 6 4.531 Ha AB 9 5.551 Ha MF 1 3.256 Ha MF 23 4.6…" at bounding box center [275, 648] width 400 height 1091
click at [4, 73] on link "Activity" at bounding box center [29, 72] width 58 height 58
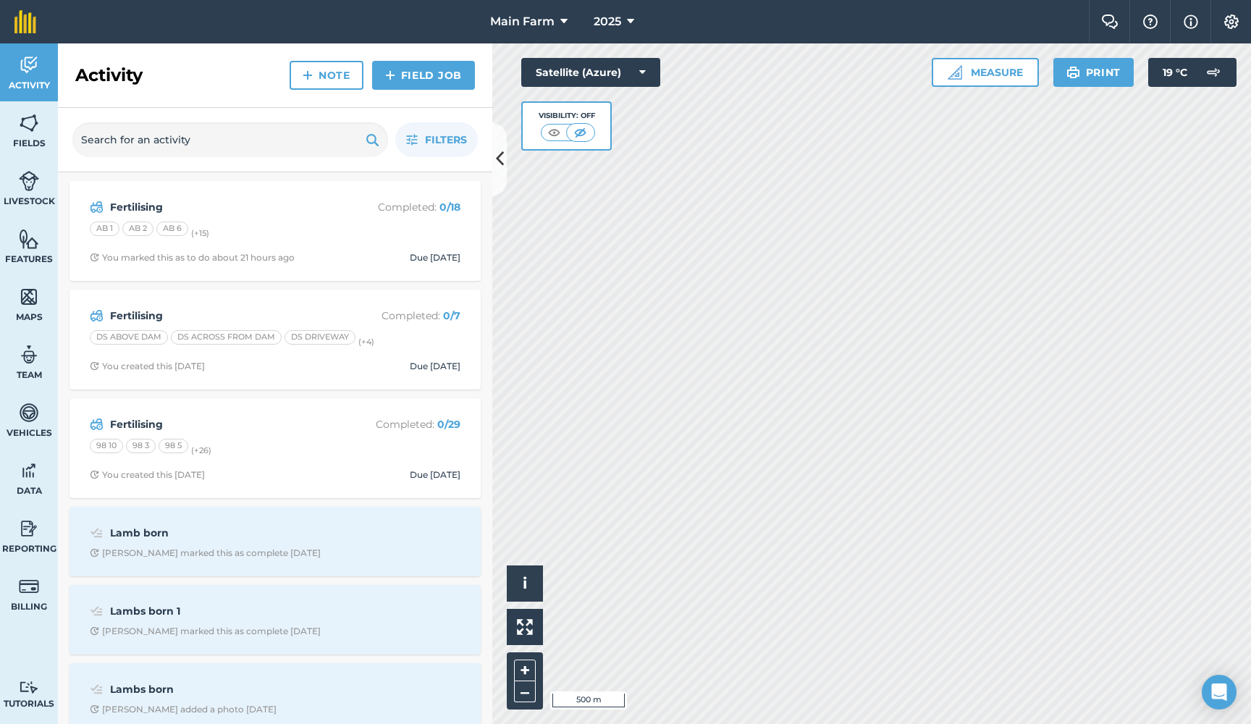
click at [148, 204] on strong "Fertilising" at bounding box center [224, 207] width 229 height 16
